Goal: Find specific page/section: Find specific page/section

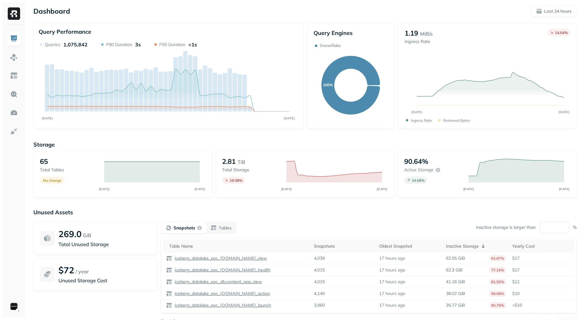
scroll to position [24, 0]
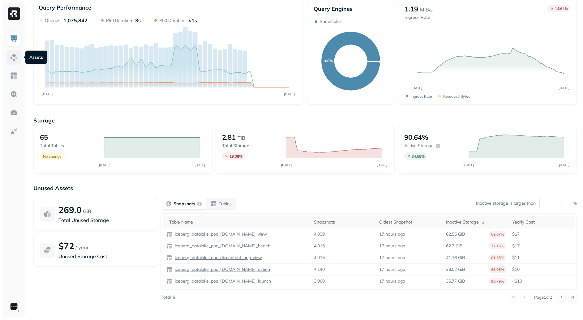
click at [17, 58] on img at bounding box center [14, 57] width 8 height 8
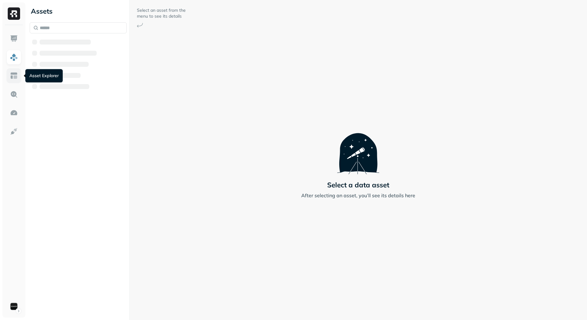
click at [15, 76] on img at bounding box center [14, 76] width 8 height 8
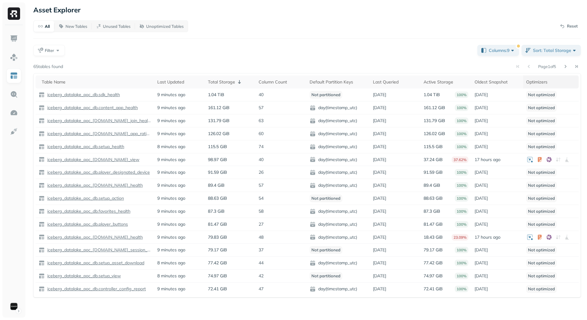
click at [531, 84] on div "Optimizers" at bounding box center [551, 81] width 49 height 7
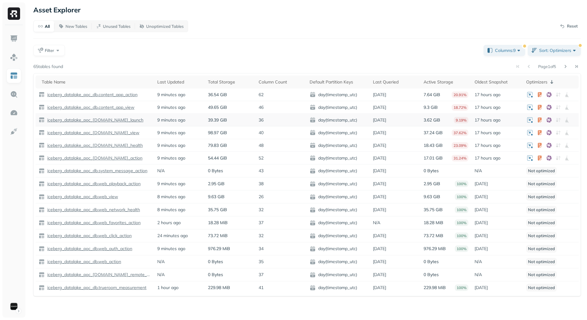
click at [331, 121] on span "day(timestamp_utc)" at bounding box center [338, 120] width 57 height 6
click at [357, 122] on span "day(timestamp_utc)" at bounding box center [338, 120] width 57 height 6
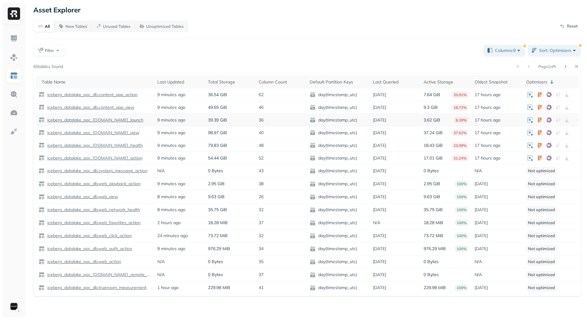
click at [336, 119] on span "day(timestamp_utc)" at bounding box center [338, 120] width 57 height 6
click at [374, 117] on p "[DATE]" at bounding box center [379, 120] width 13 height 6
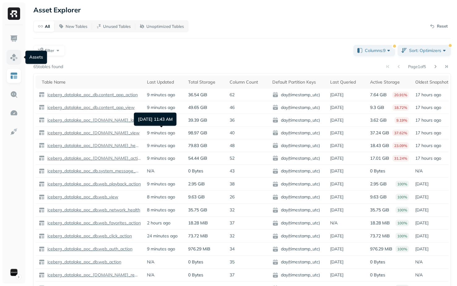
click at [12, 57] on img at bounding box center [14, 57] width 8 height 8
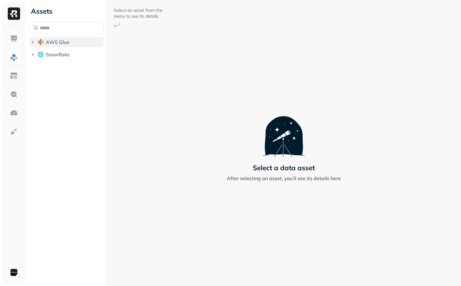
click at [53, 41] on span "AWS Glue" at bounding box center [58, 42] width 24 height 6
click at [59, 57] on span "iceberg_datalake_poc_db" at bounding box center [78, 54] width 52 height 6
click at [67, 70] on li "Tables ( 65 )" at bounding box center [73, 66] width 62 height 11
click at [69, 66] on p "( 65 )" at bounding box center [71, 65] width 9 height 6
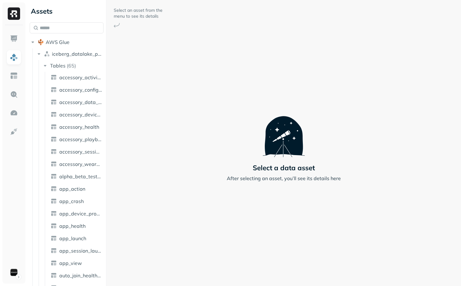
click at [154, 94] on div "Assets AWS Glue iceberg_datalake_poc_db Tables ( 65 ) accessory_activity_report…" at bounding box center [244, 143] width 434 height 286
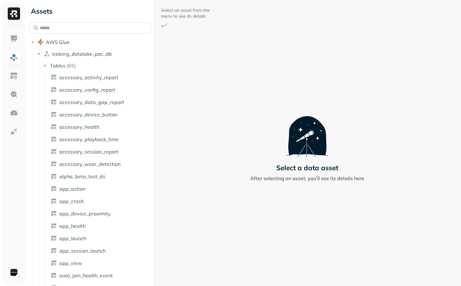
click at [76, 23] on input "text" at bounding box center [90, 27] width 121 height 11
click at [12, 276] on html "Assets AWS Glue iceberg_datalake_poc_db Tables ( 65 ) accessory_activity_report…" at bounding box center [230, 143] width 461 height 286
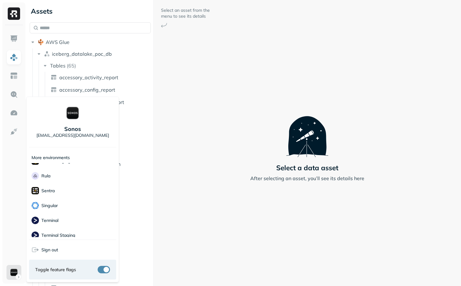
scroll to position [178, 0]
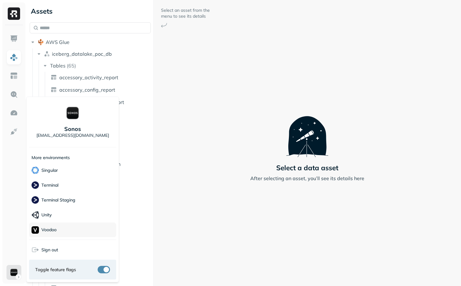
click at [70, 228] on div "Voodoo" at bounding box center [72, 229] width 87 height 15
